Goal: Information Seeking & Learning: Find specific page/section

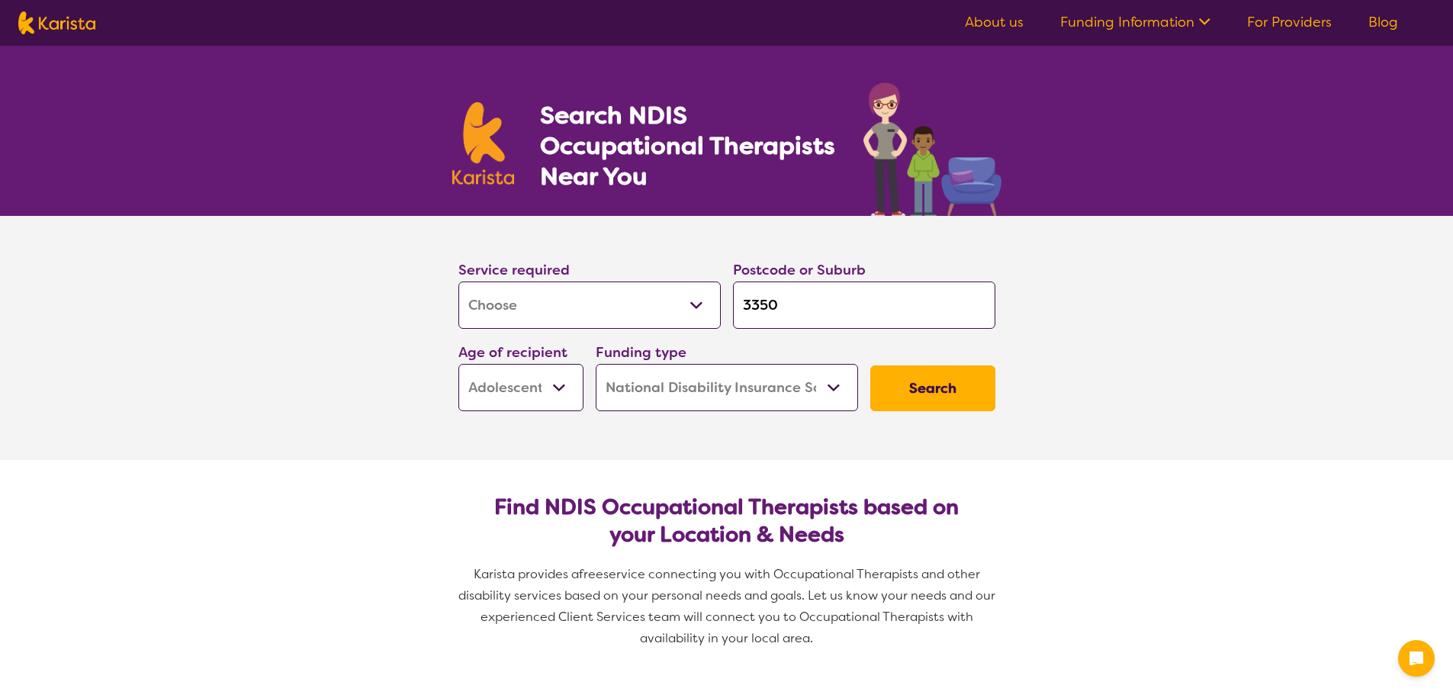
select select "[MEDICAL_DATA]"
select select "AS"
select select "NDIS"
select select "[MEDICAL_DATA]"
select select "AS"
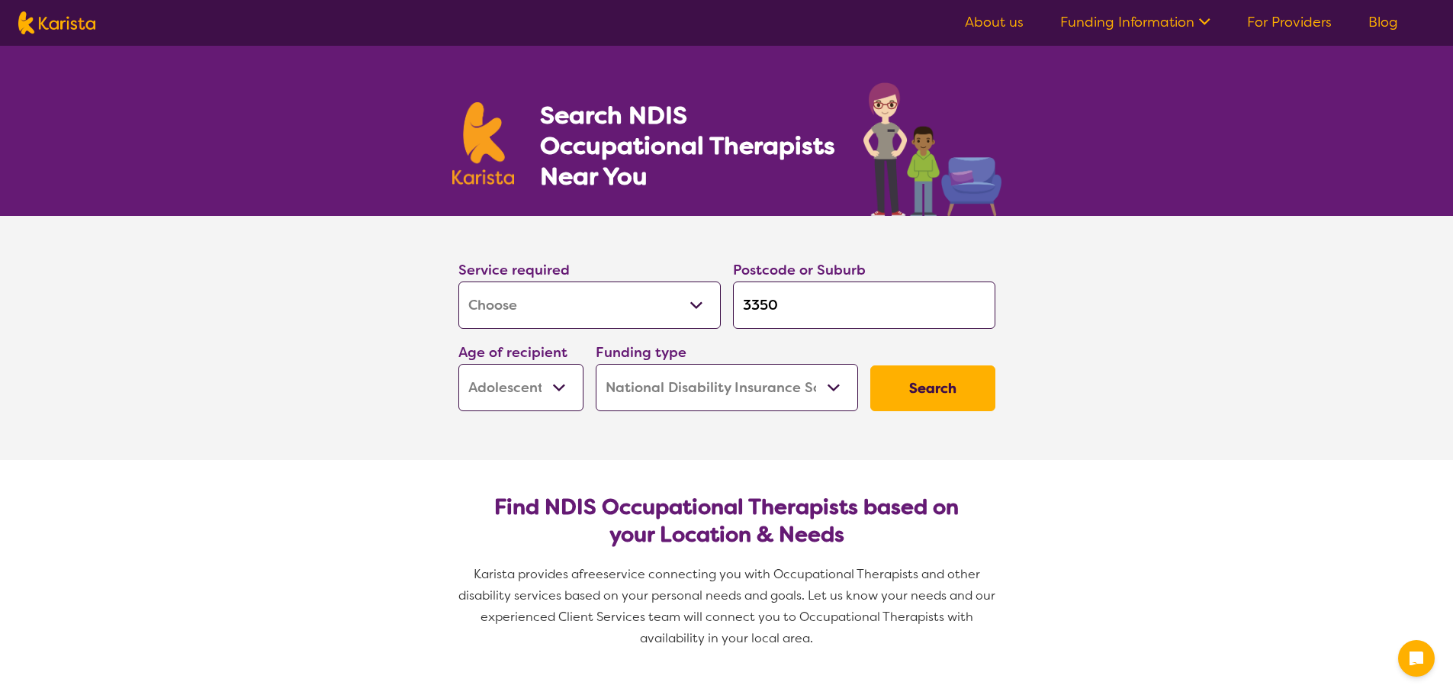
select select "NDIS"
click at [1267, 19] on link "For Providers" at bounding box center [1289, 22] width 85 height 18
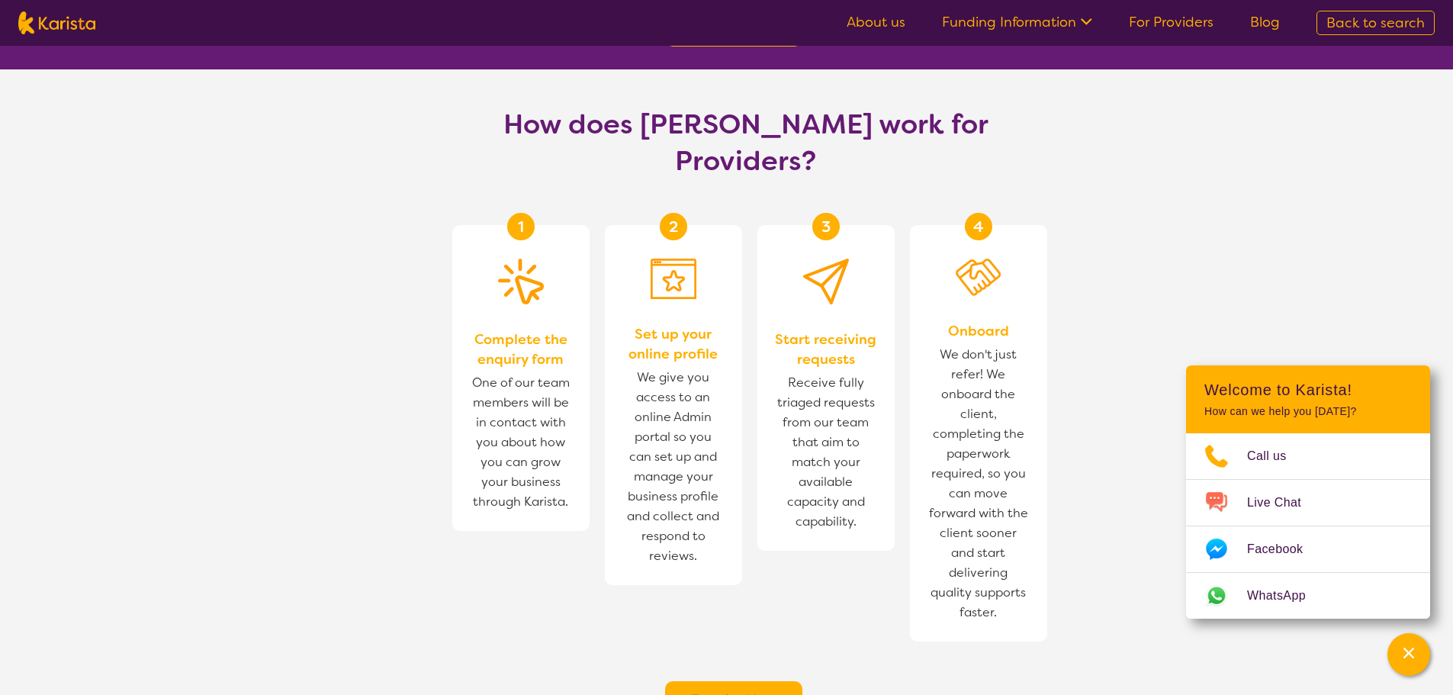
scroll to position [839, 0]
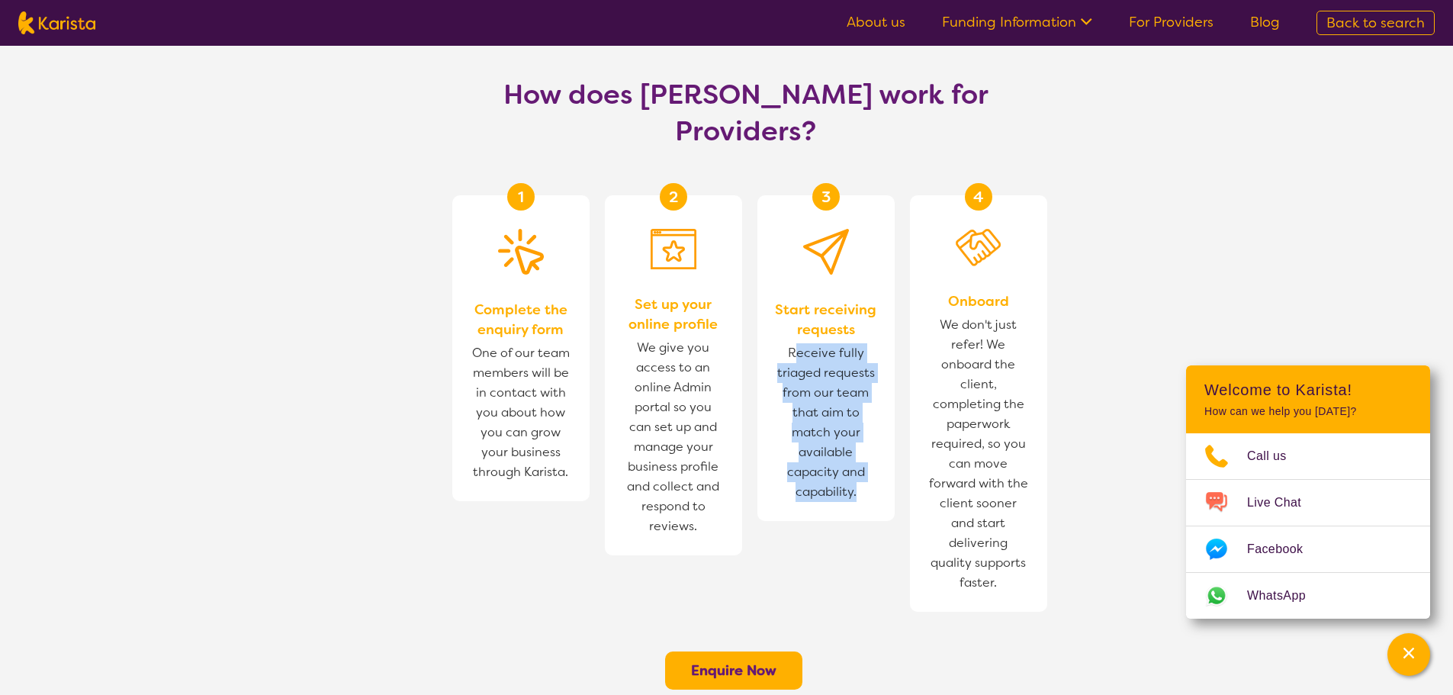
drag, startPoint x: 800, startPoint y: 275, endPoint x: 869, endPoint y: 438, distance: 176.6
click at [869, 438] on div "3 Start receiving requests Receive fully triaged requests from our team that ai…" at bounding box center [825, 358] width 137 height 326
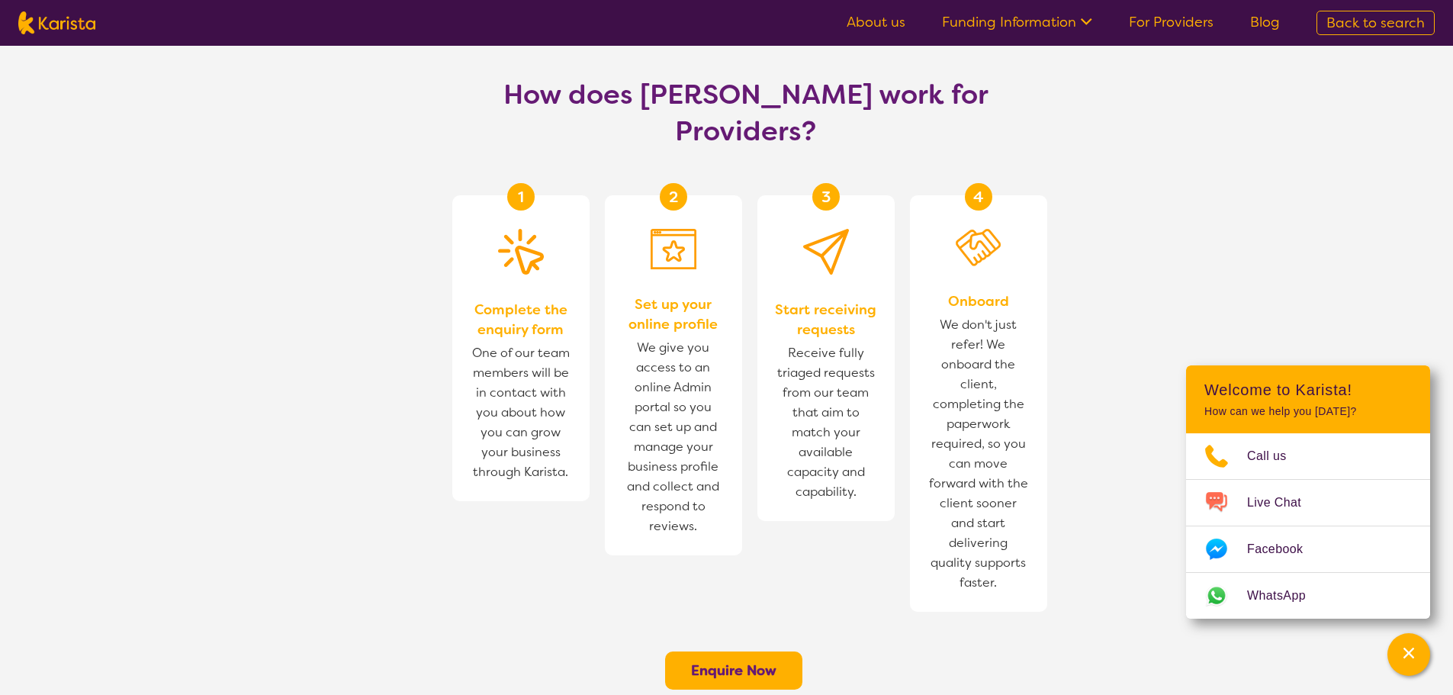
drag, startPoint x: 946, startPoint y: 262, endPoint x: 952, endPoint y: 278, distance: 17.9
click at [949, 311] on span "We don't just refer! We onboard the client, completing the paperwork required, …" at bounding box center [978, 453] width 107 height 285
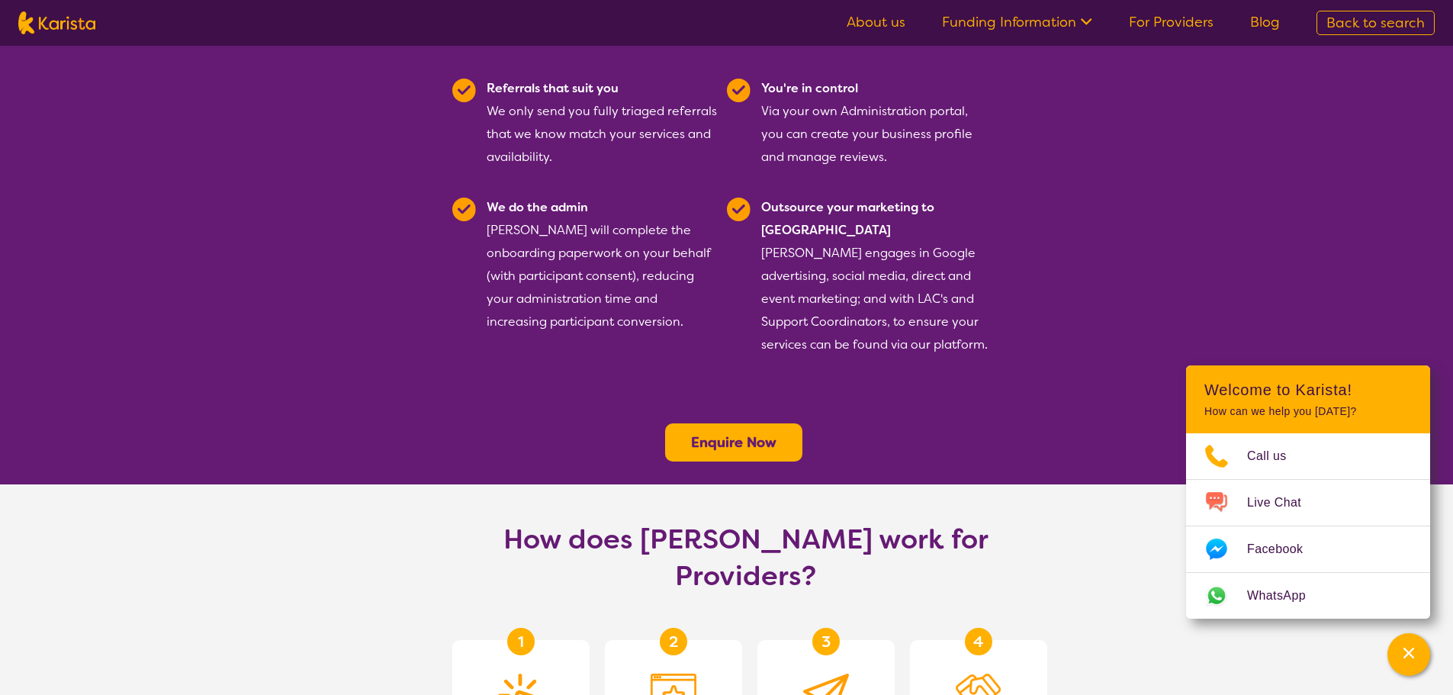
scroll to position [381, 0]
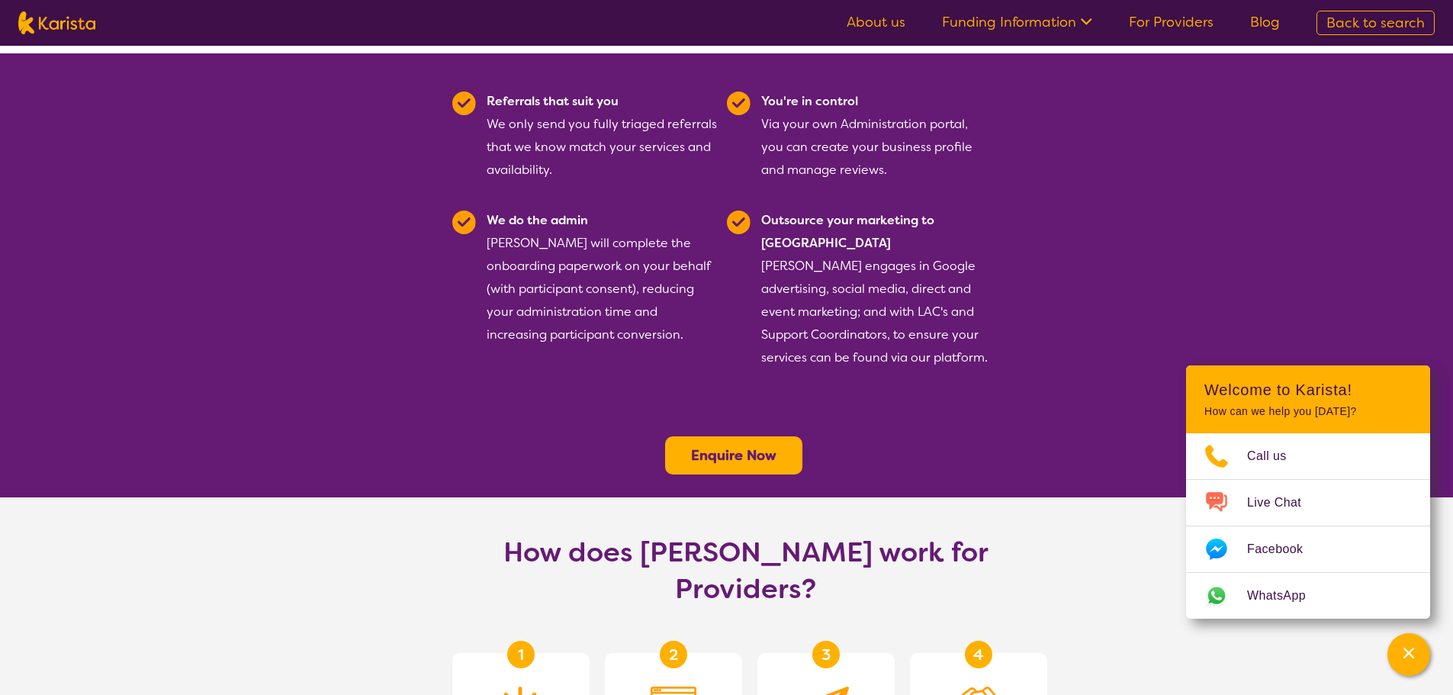
click at [1084, 13] on icon at bounding box center [1084, 20] width 16 height 16
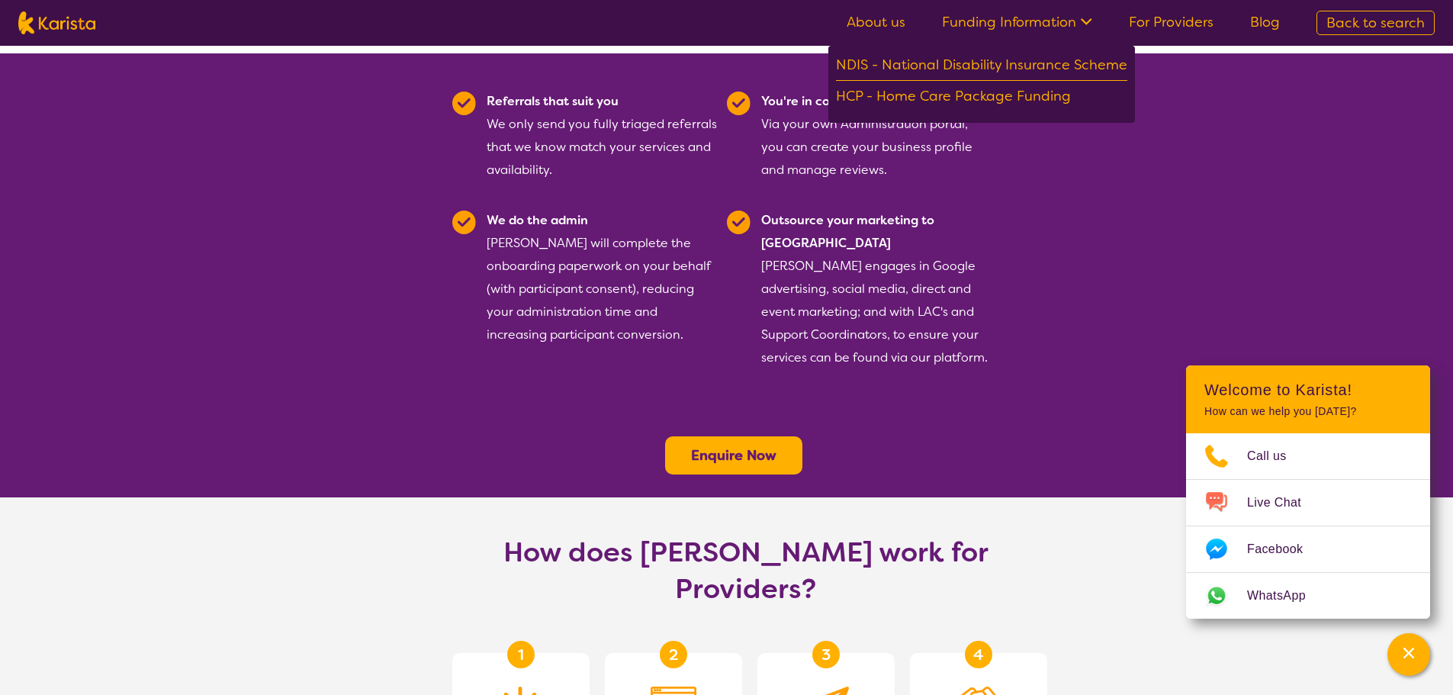
scroll to position [0, 0]
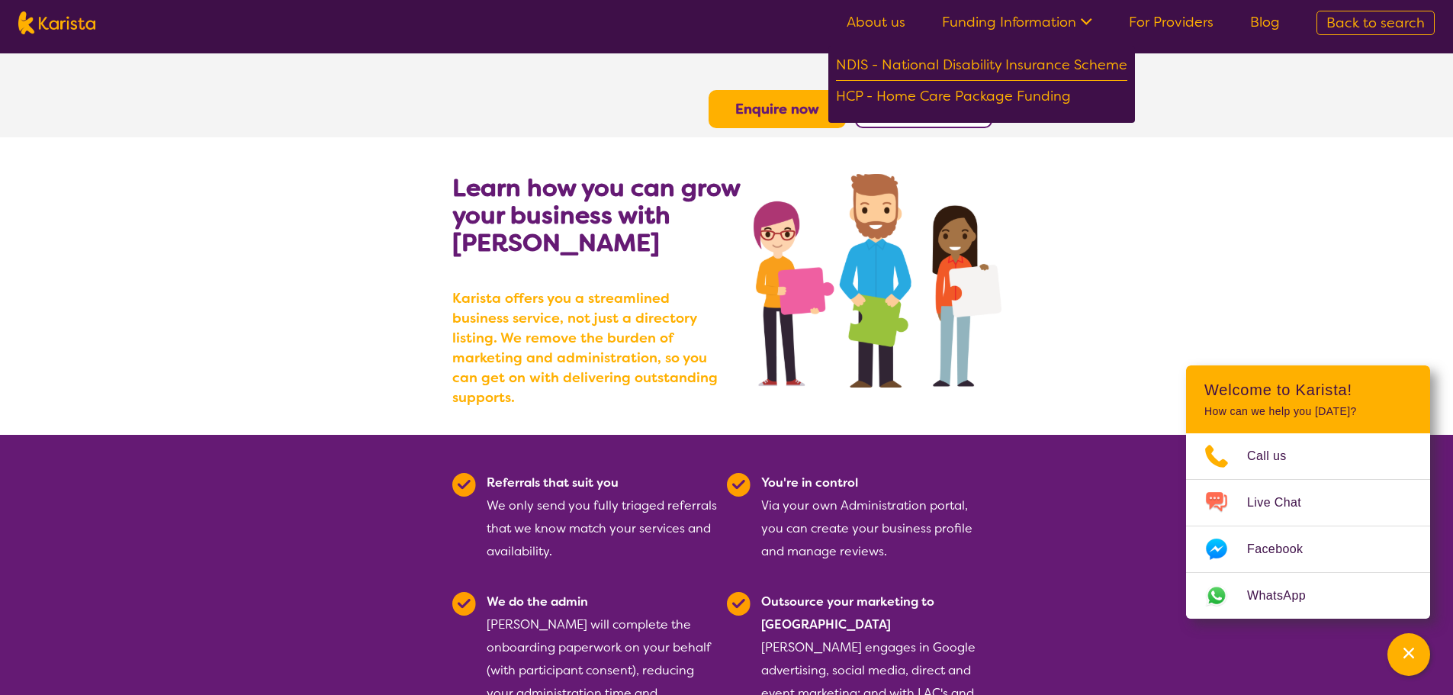
click at [557, 81] on section "Enquire now Provider Login" at bounding box center [727, 90] width 586 height 75
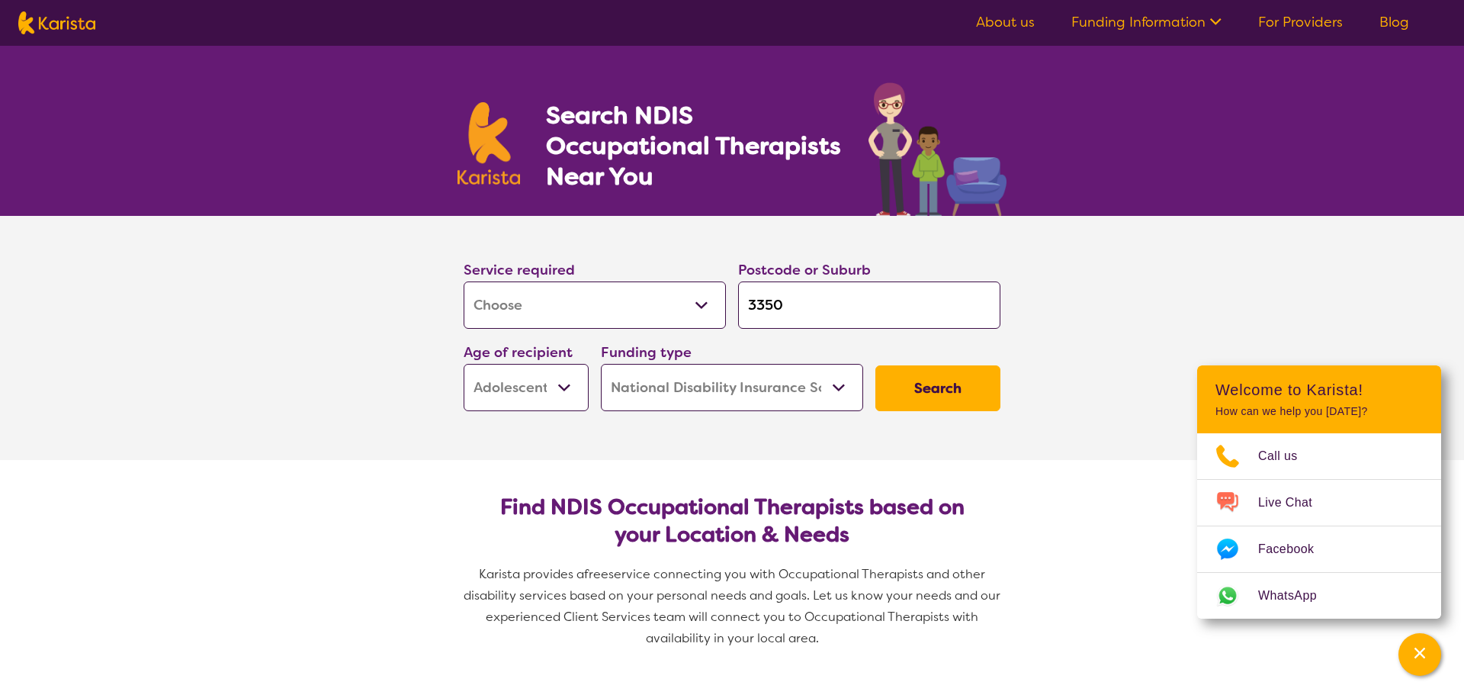
select select "[MEDICAL_DATA]"
select select "AS"
select select "NDIS"
select select "[MEDICAL_DATA]"
select select "AS"
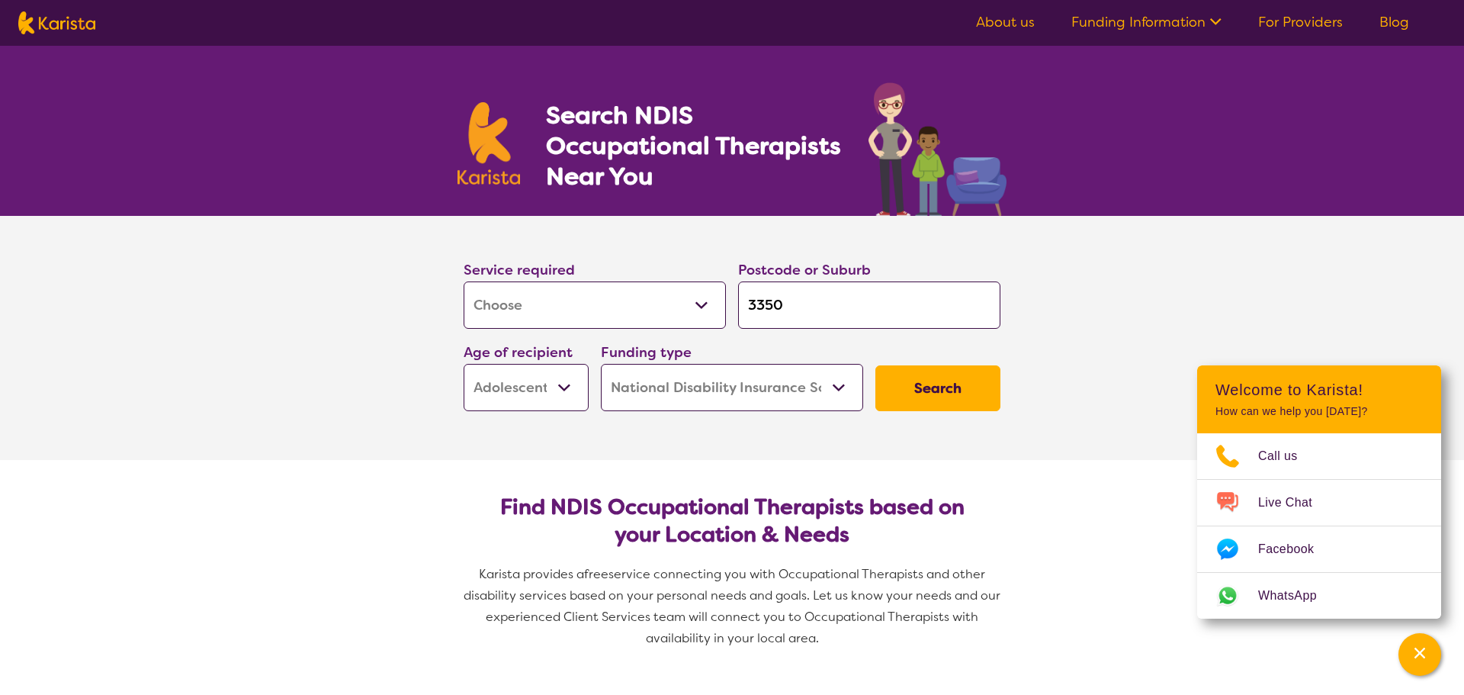
select select "NDIS"
click at [921, 382] on button "Search" at bounding box center [932, 388] width 125 height 46
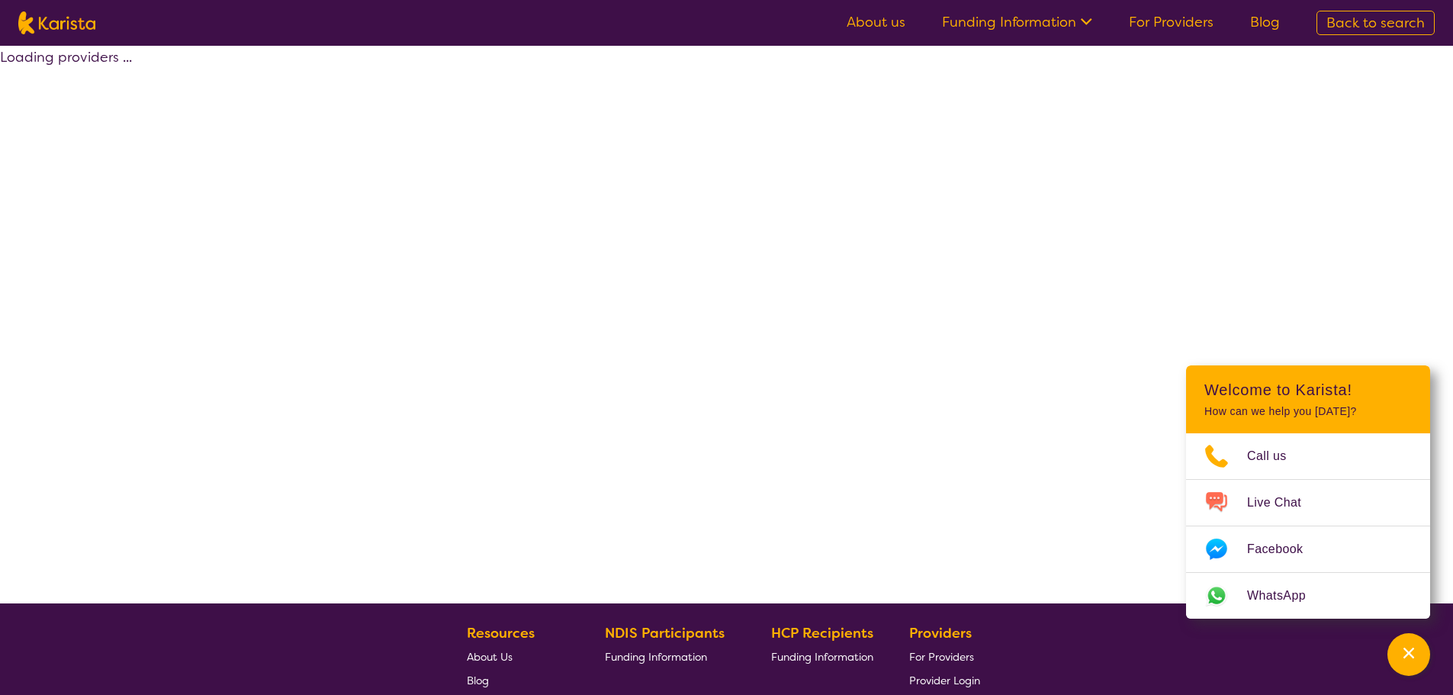
select select "by_score"
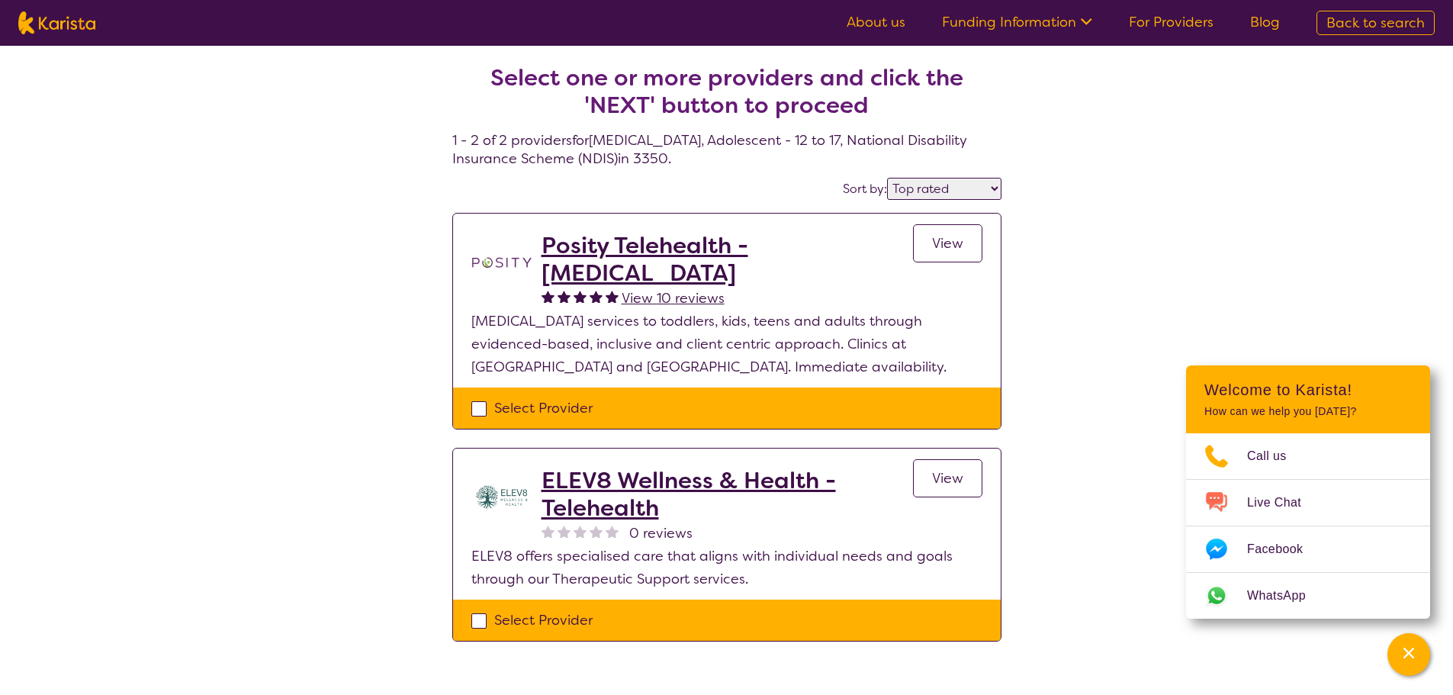
select select "[MEDICAL_DATA]"
select select "AS"
select select "NDIS"
select select "[MEDICAL_DATA]"
select select "AS"
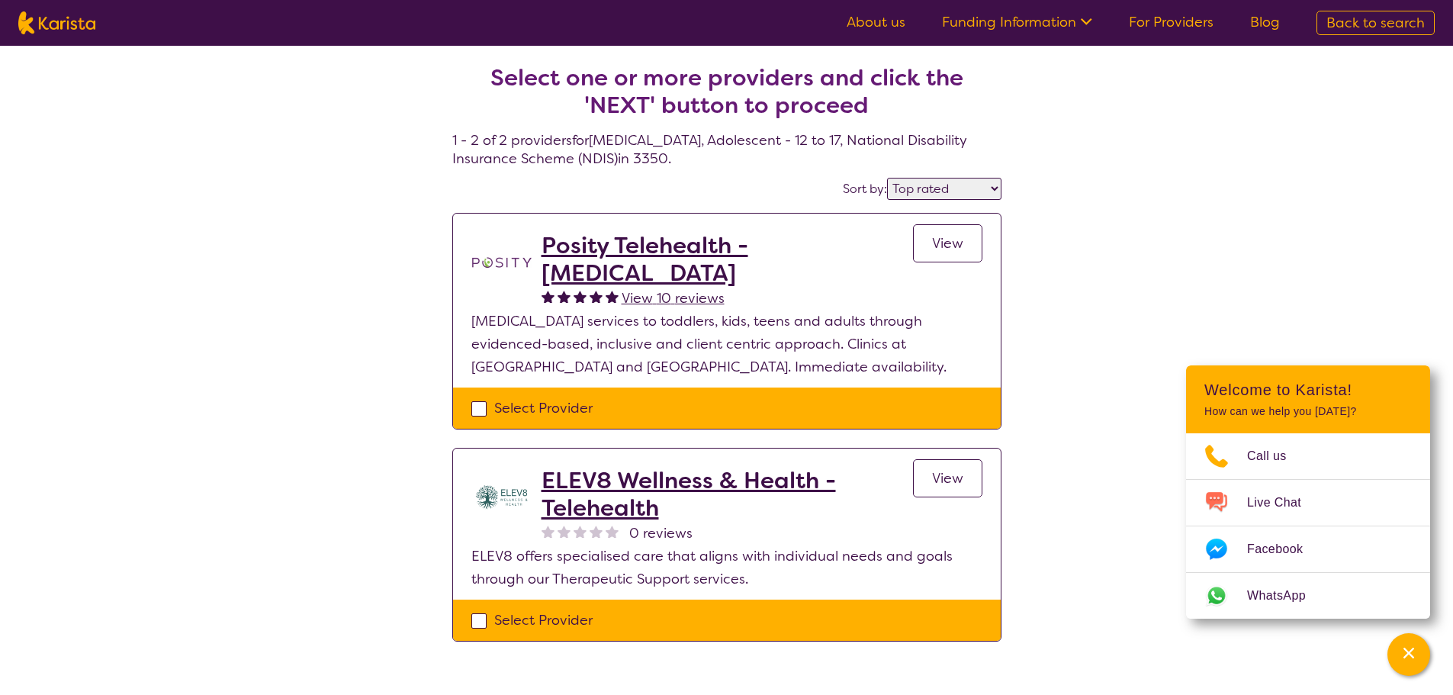
select select "NDIS"
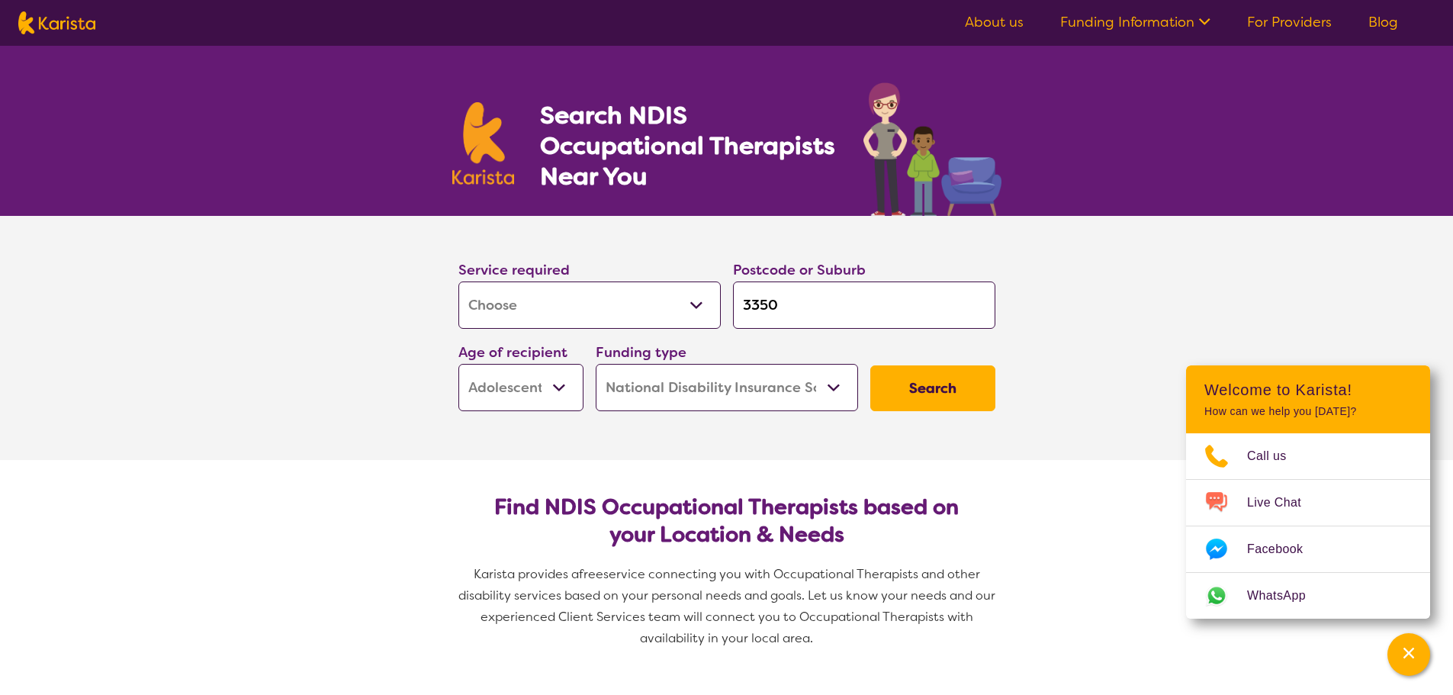
click at [525, 394] on select "Early Childhood - 0 to 9 Child - 10 to 11 Adolescent - 12 to 17 Adult - 18 to 6…" at bounding box center [520, 387] width 125 height 47
select select "AG"
click at [458, 364] on select "Early Childhood - 0 to 9 Child - 10 to 11 Adolescent - 12 to 17 Adult - 18 to 6…" at bounding box center [520, 387] width 125 height 47
select select "AG"
click at [805, 392] on select "Home Care Package (HCP) National Disability Insurance Scheme (NDIS) I don't know" at bounding box center [727, 387] width 262 height 47
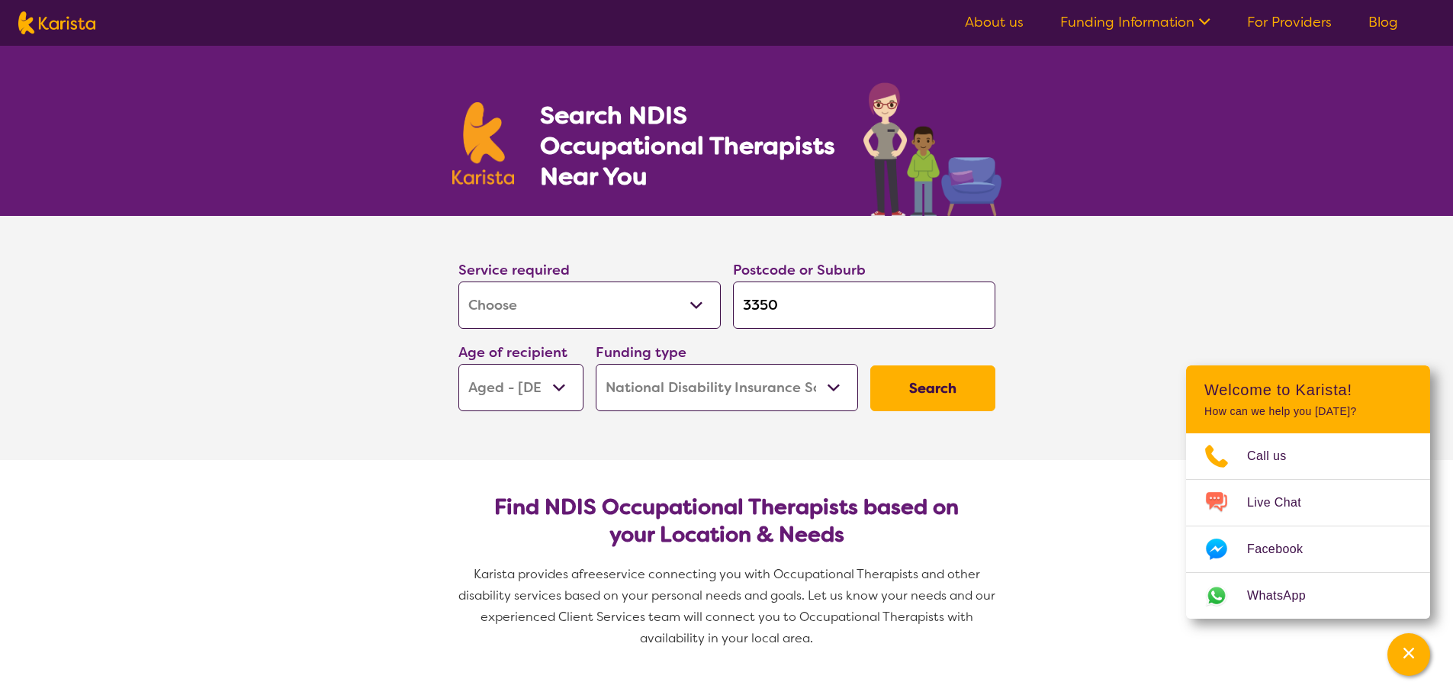
select select "HCP"
click at [596, 364] on select "Home Care Package (HCP) National Disability Insurance Scheme (NDIS) I don't know" at bounding box center [727, 387] width 262 height 47
select select "HCP"
click at [890, 397] on button "Search" at bounding box center [932, 388] width 125 height 46
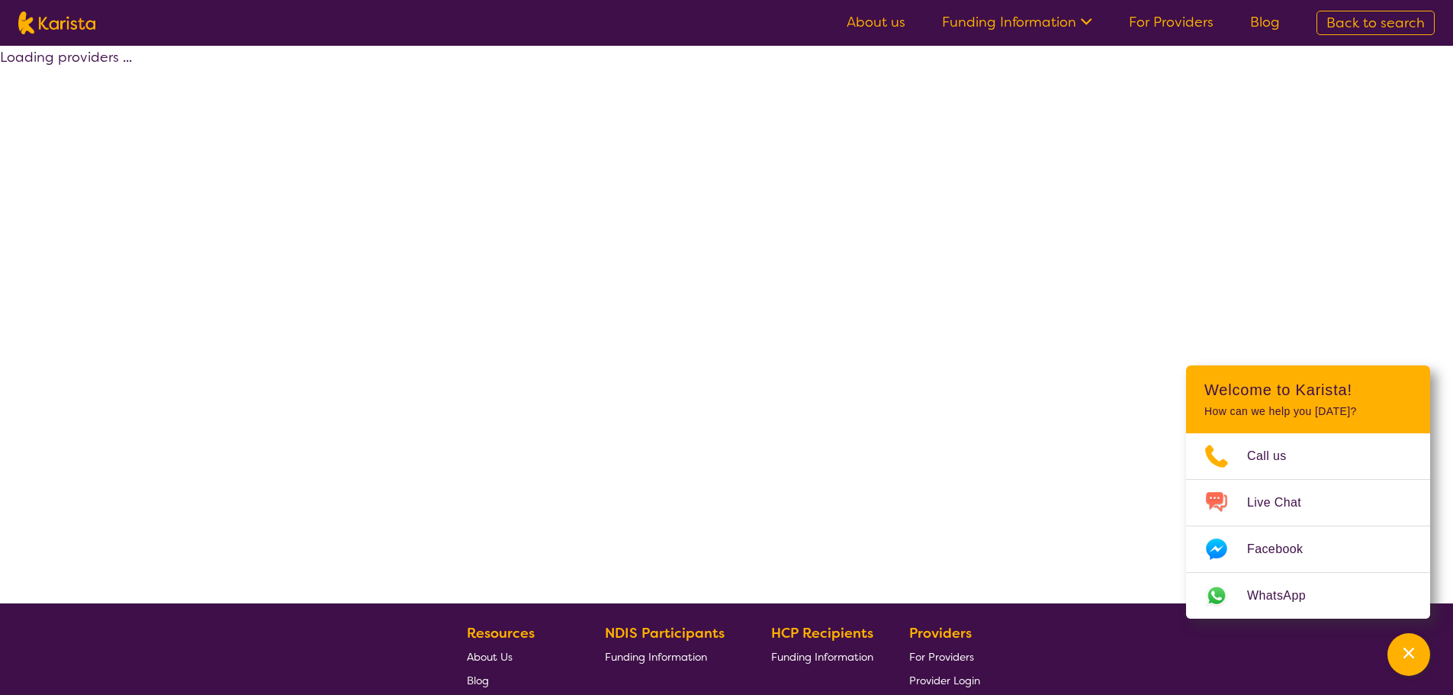
select select "HCP"
select select "[MEDICAL_DATA]"
select select "AG"
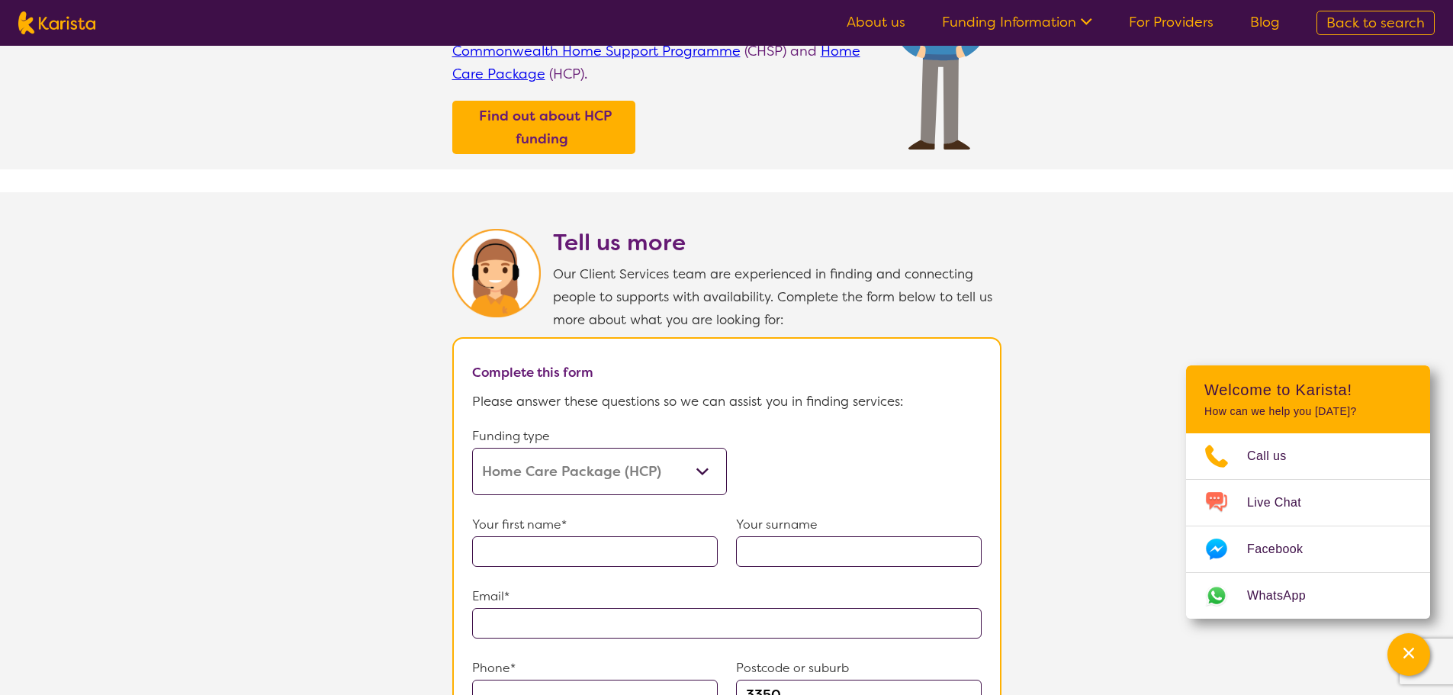
scroll to position [763, 0]
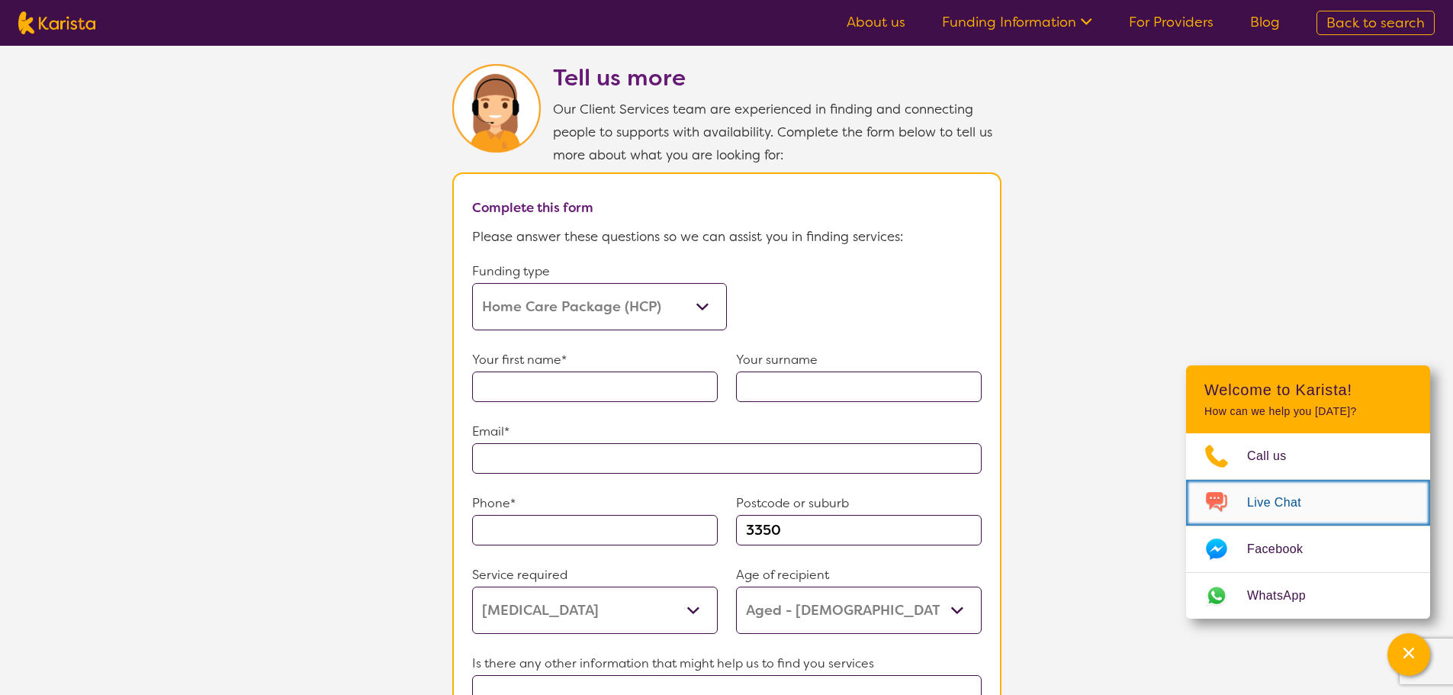
click at [1266, 503] on span "Live Chat" at bounding box center [1283, 502] width 72 height 23
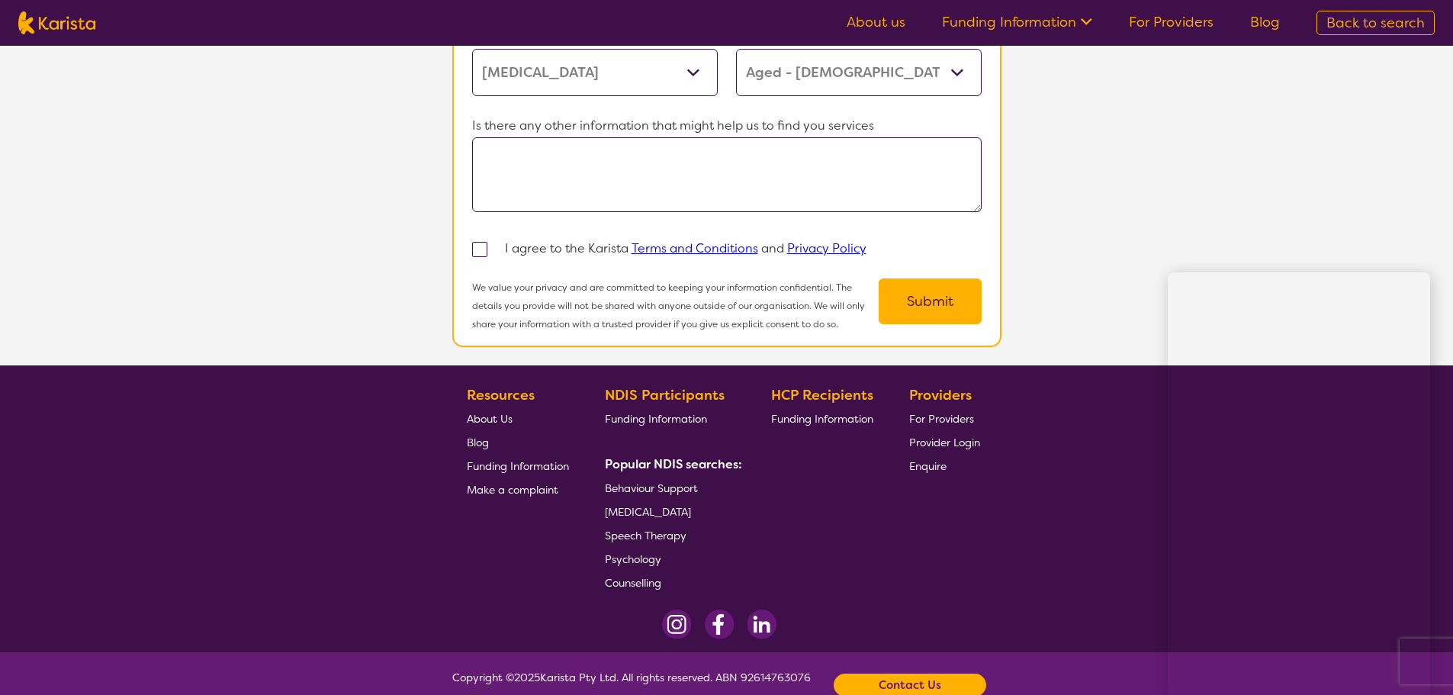
scroll to position [1329, 0]
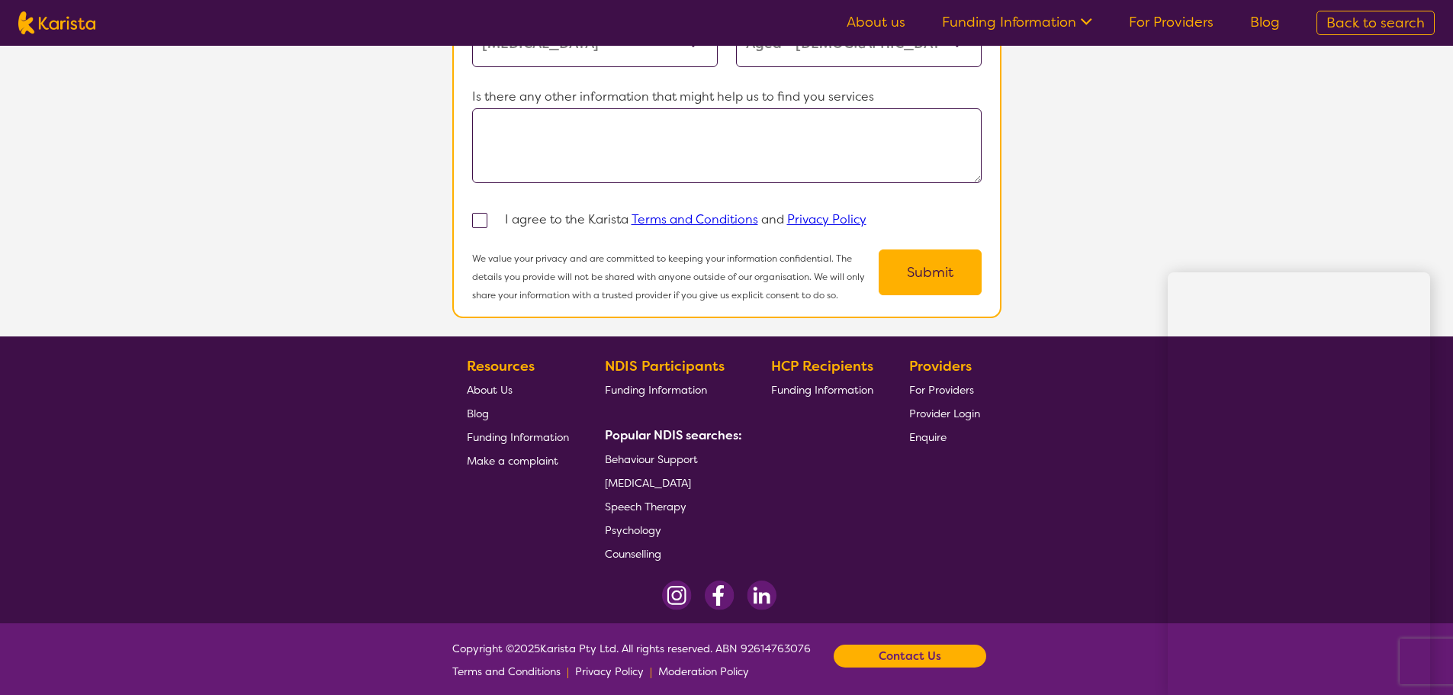
click at [494, 432] on span "Funding Information" at bounding box center [518, 437] width 102 height 14
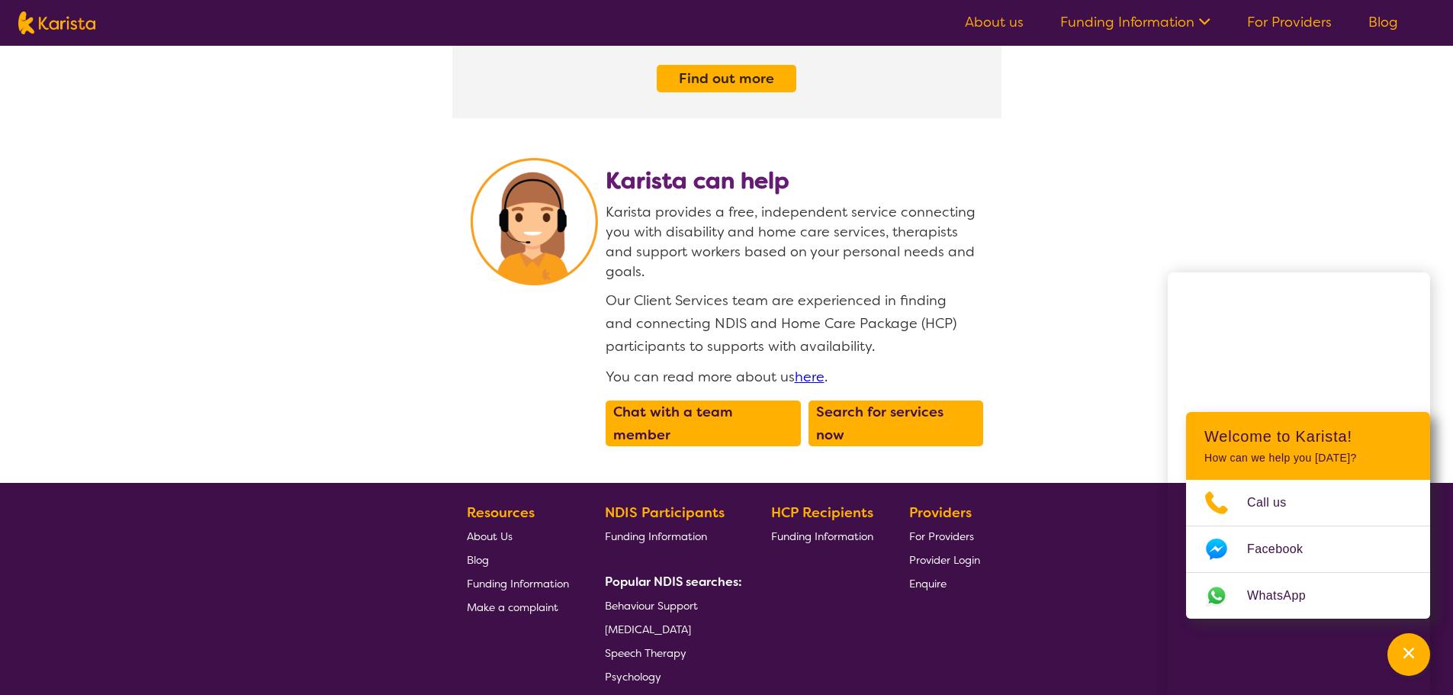
scroll to position [1906, 0]
